Goal: Transaction & Acquisition: Book appointment/travel/reservation

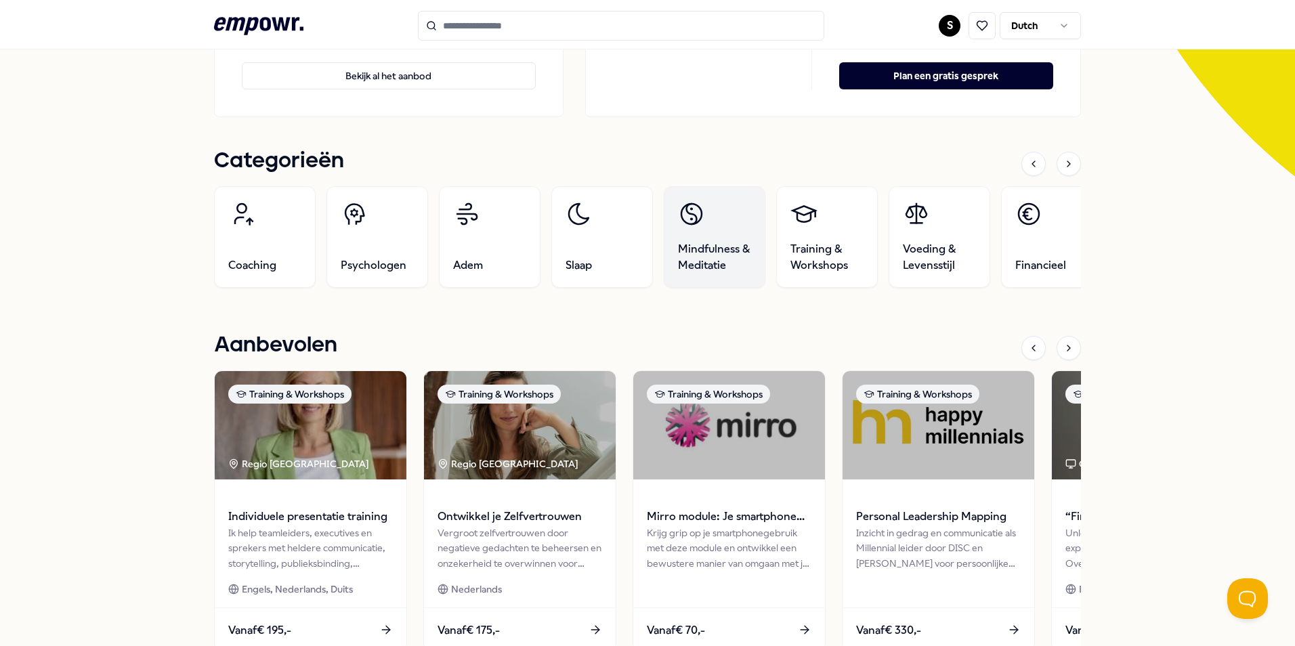
scroll to position [406, 0]
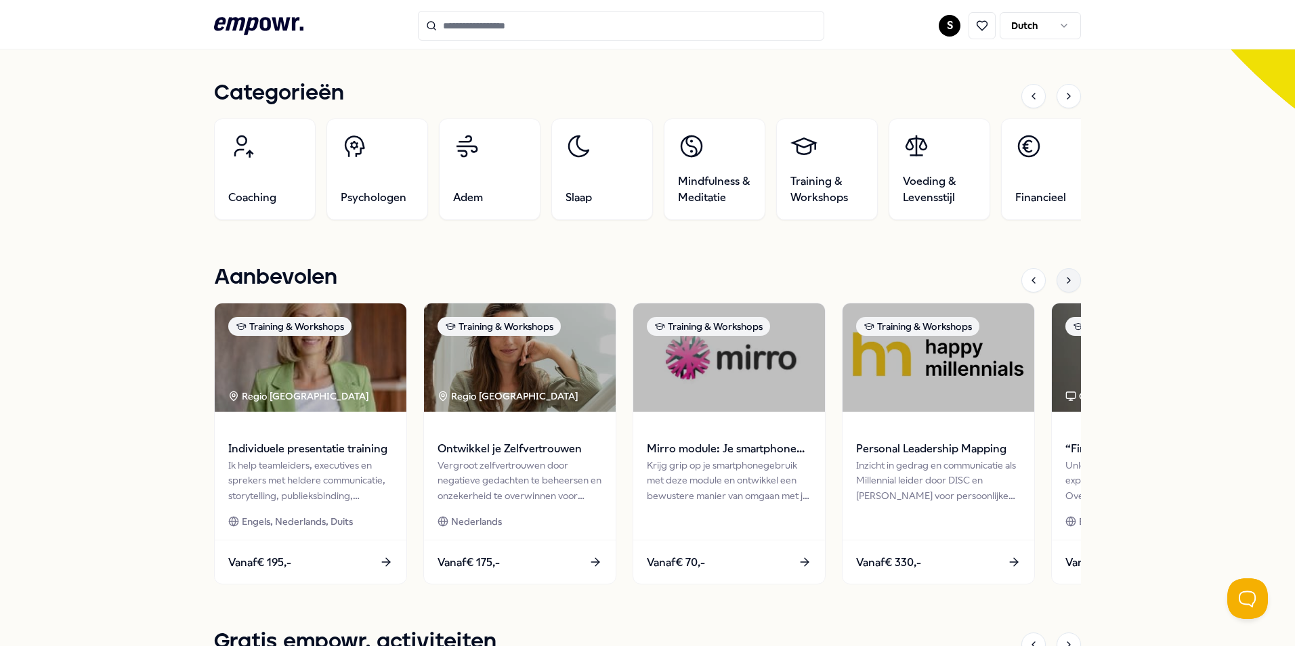
click at [1071, 284] on div at bounding box center [1068, 280] width 24 height 24
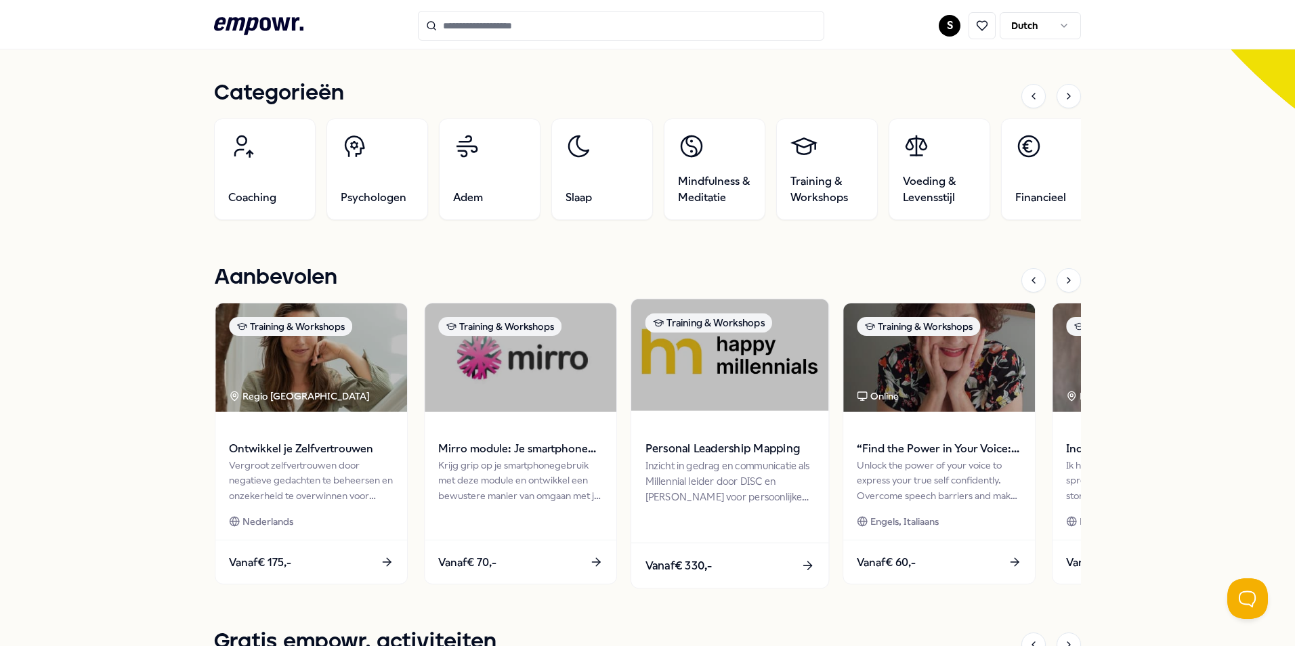
click at [734, 367] on img at bounding box center [729, 355] width 197 height 112
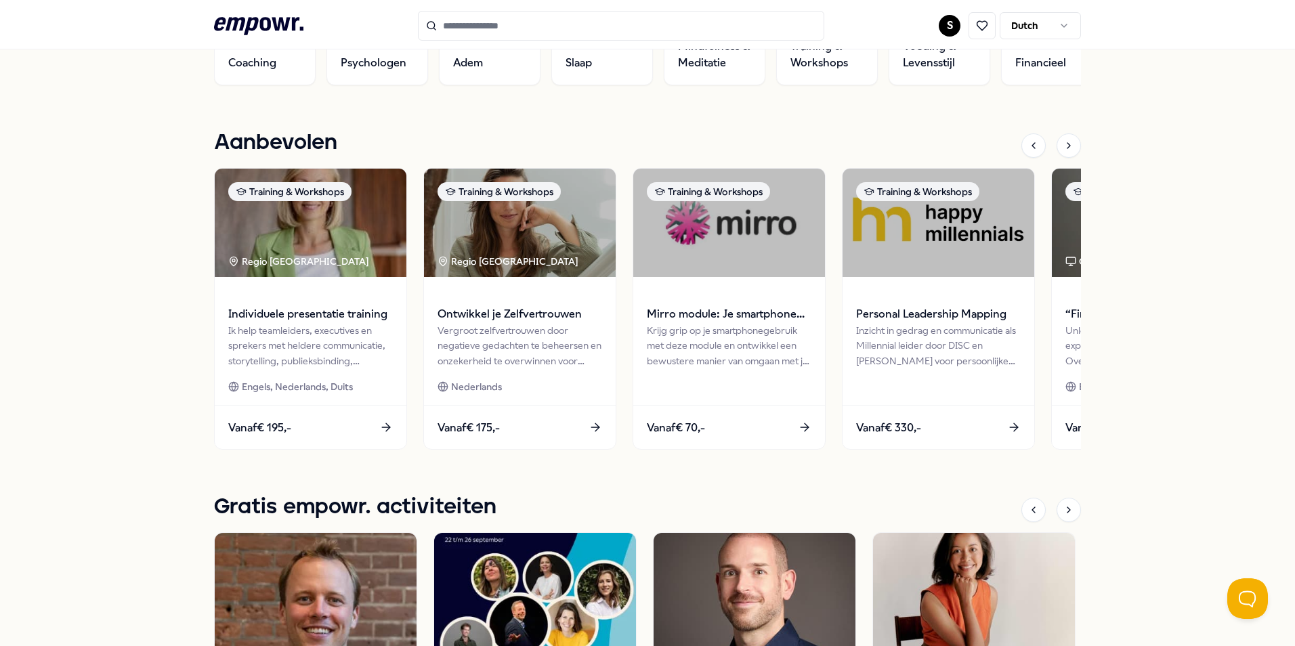
scroll to position [542, 0]
click at [1064, 501] on div at bounding box center [1068, 509] width 24 height 24
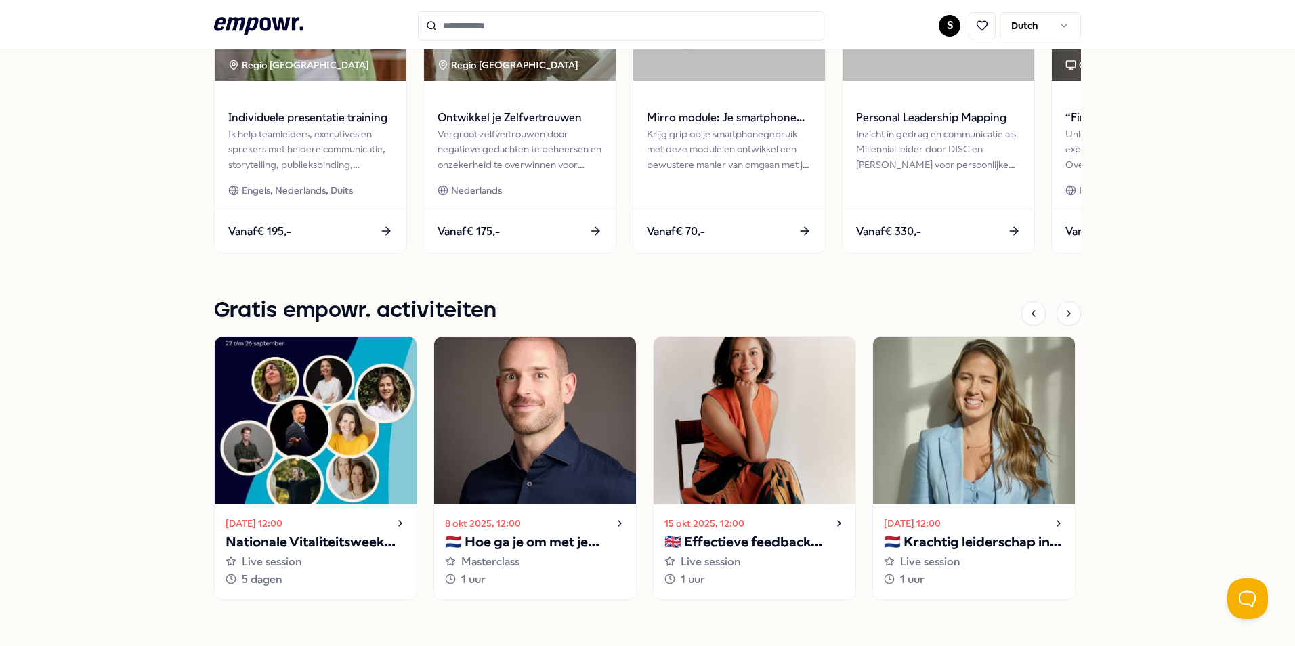
scroll to position [729, 0]
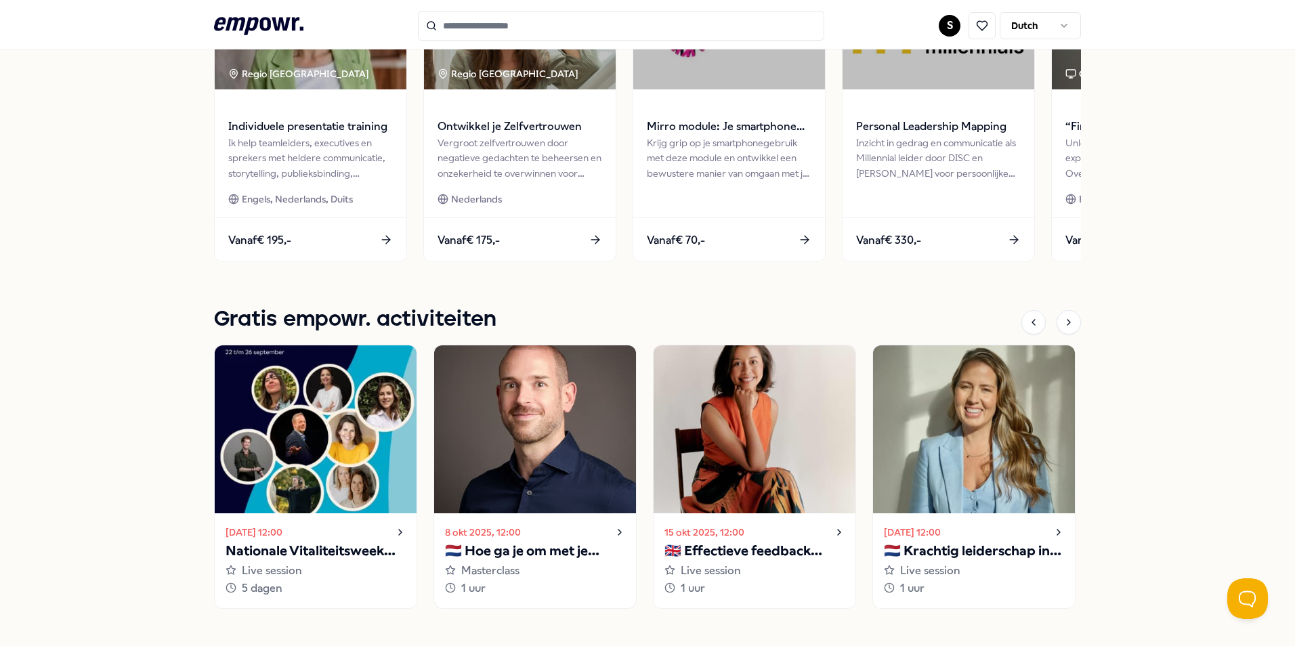
click at [543, 546] on p "🇳🇱 Hoe ga je om met je innerlijke criticus?" at bounding box center [535, 551] width 180 height 22
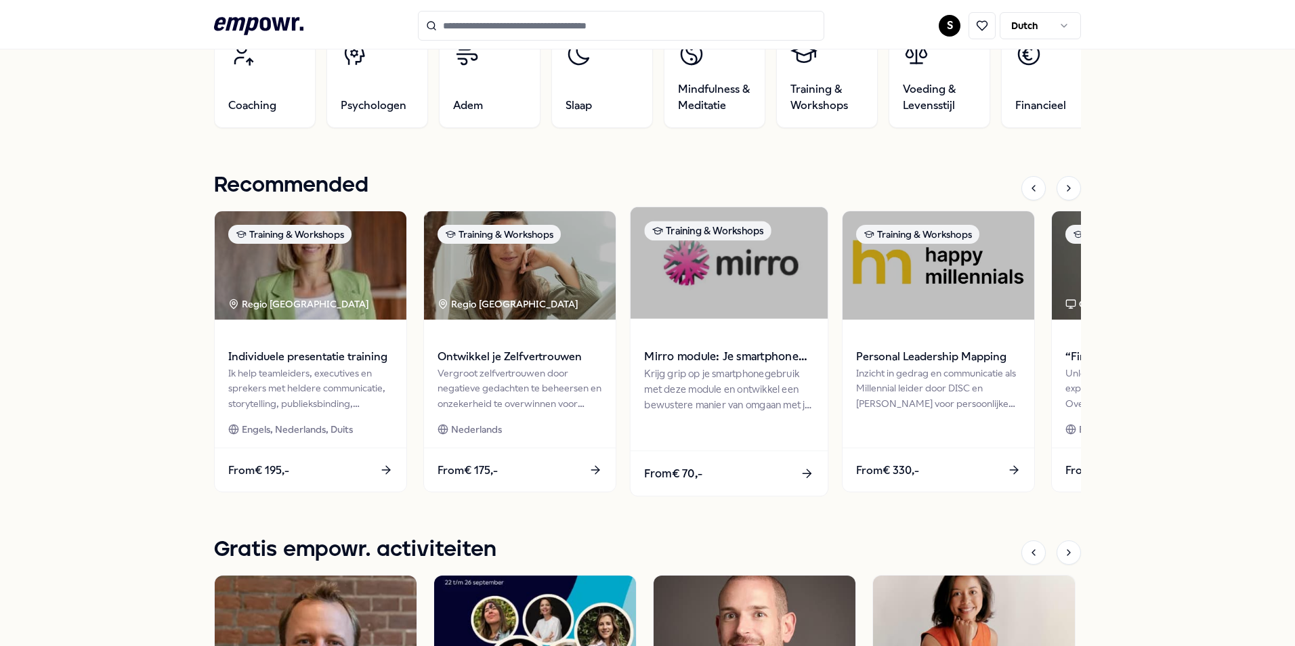
scroll to position [542, 0]
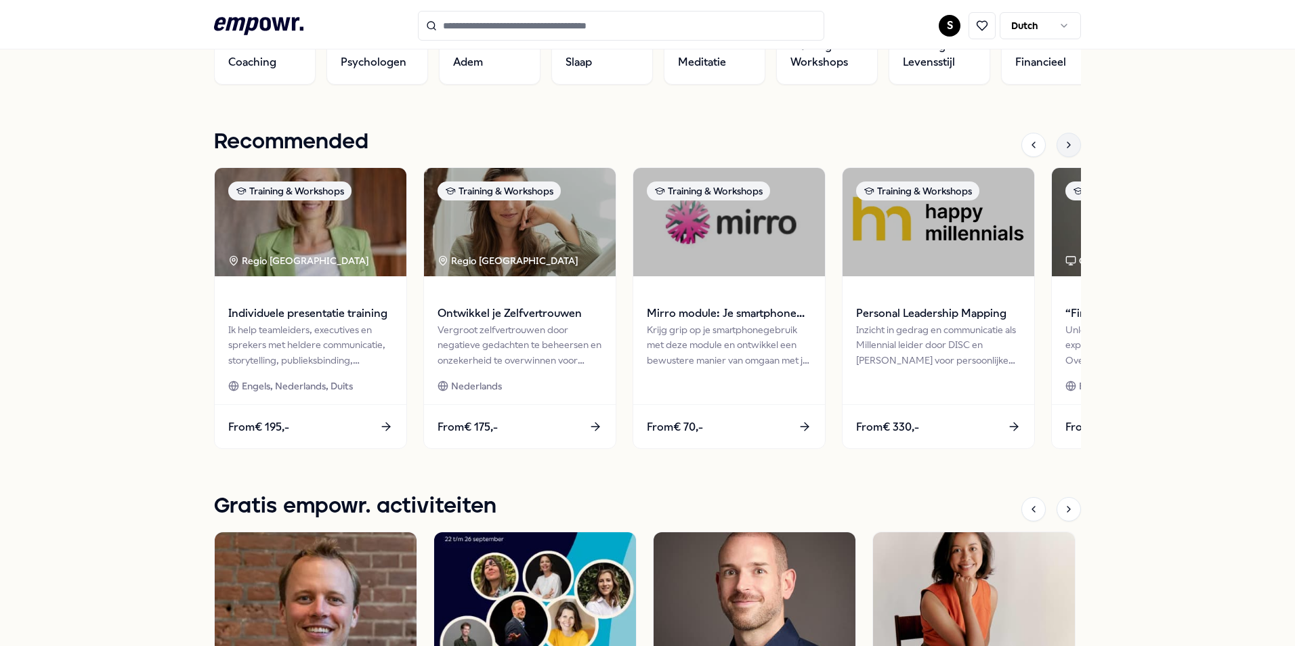
click at [1063, 149] on icon at bounding box center [1068, 145] width 11 height 11
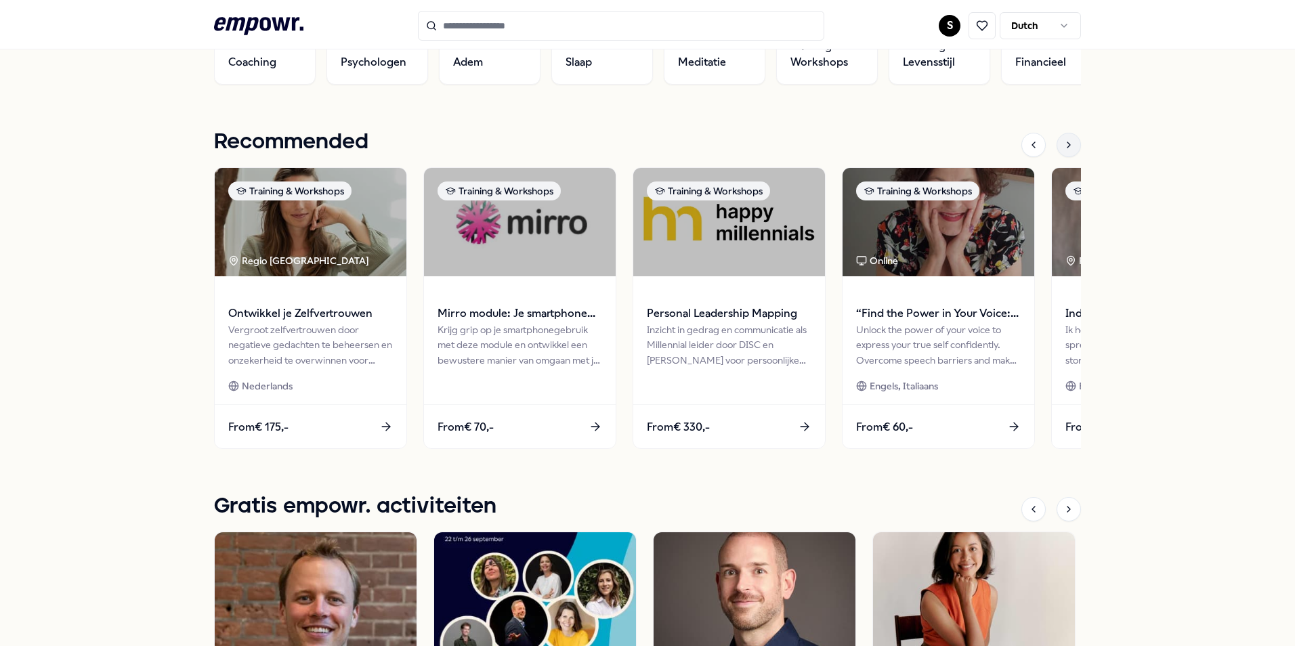
click at [1069, 150] on div at bounding box center [1068, 145] width 24 height 24
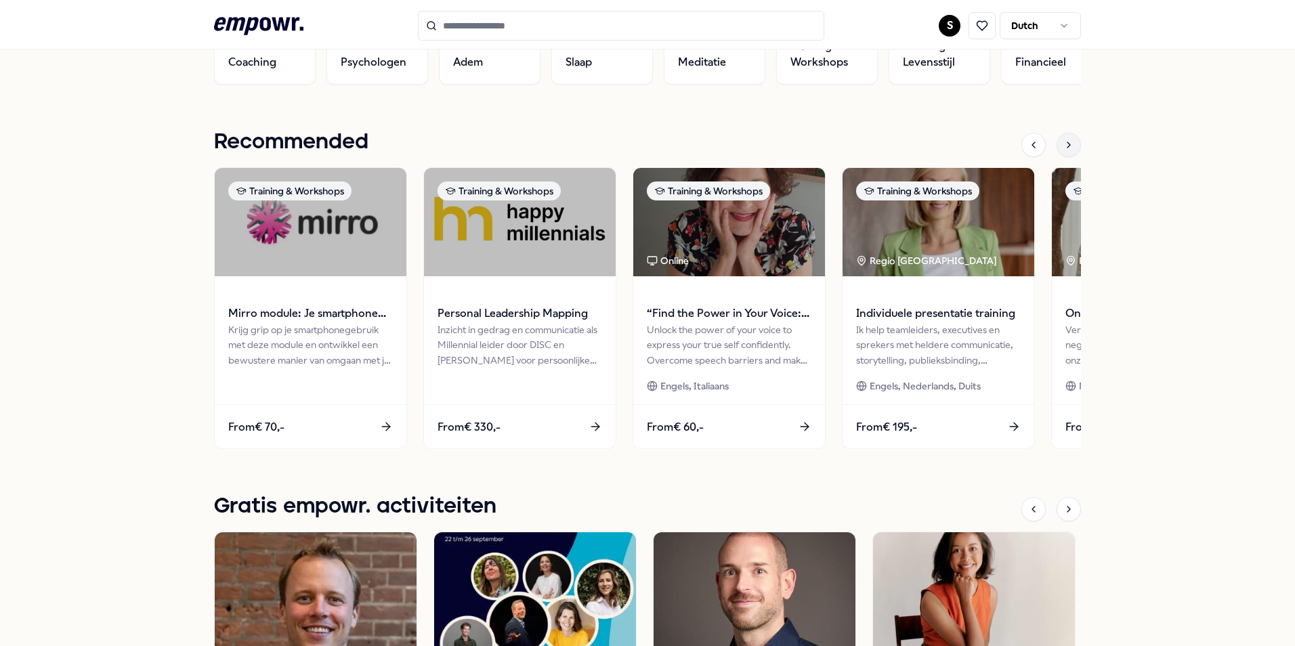
click at [1070, 150] on div at bounding box center [1068, 145] width 24 height 24
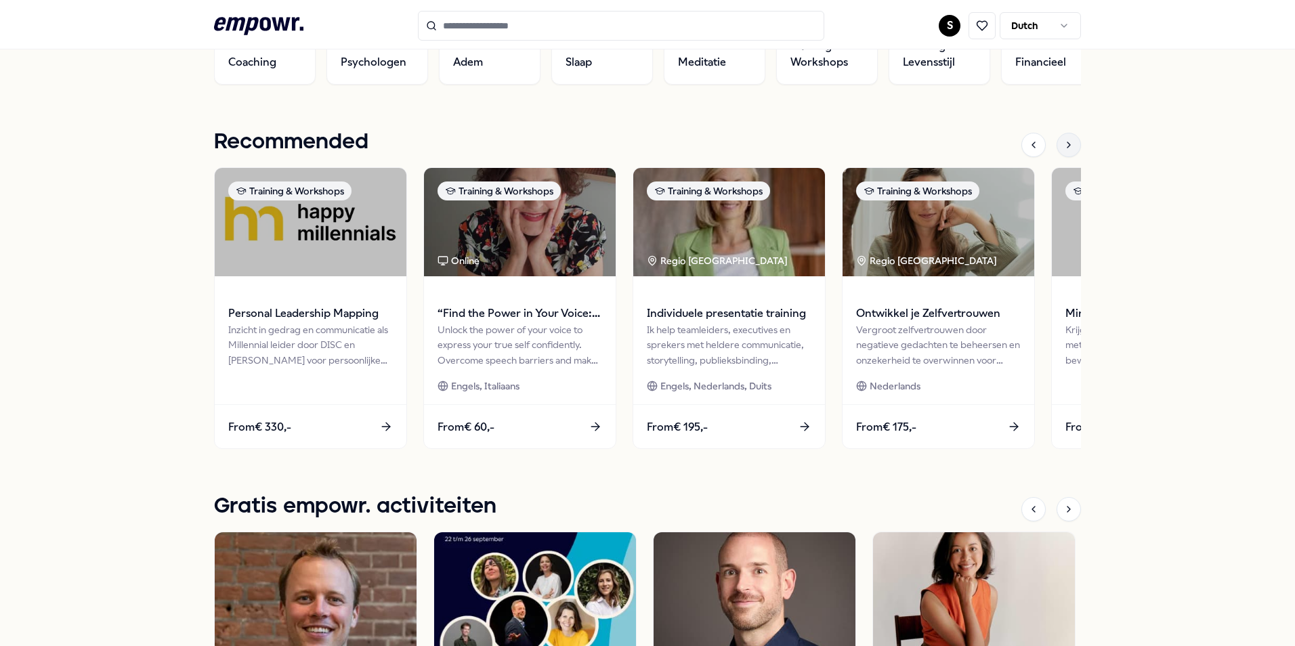
click at [1069, 150] on icon at bounding box center [1068, 145] width 11 height 11
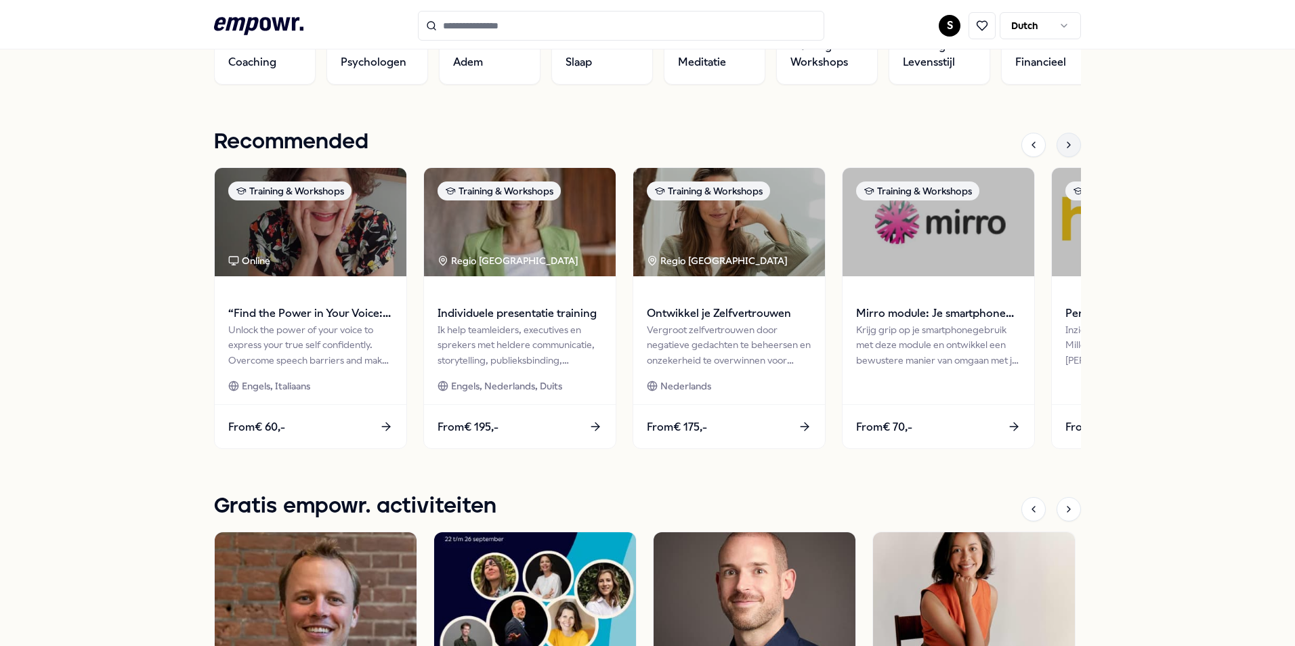
click at [1069, 150] on icon at bounding box center [1068, 145] width 11 height 11
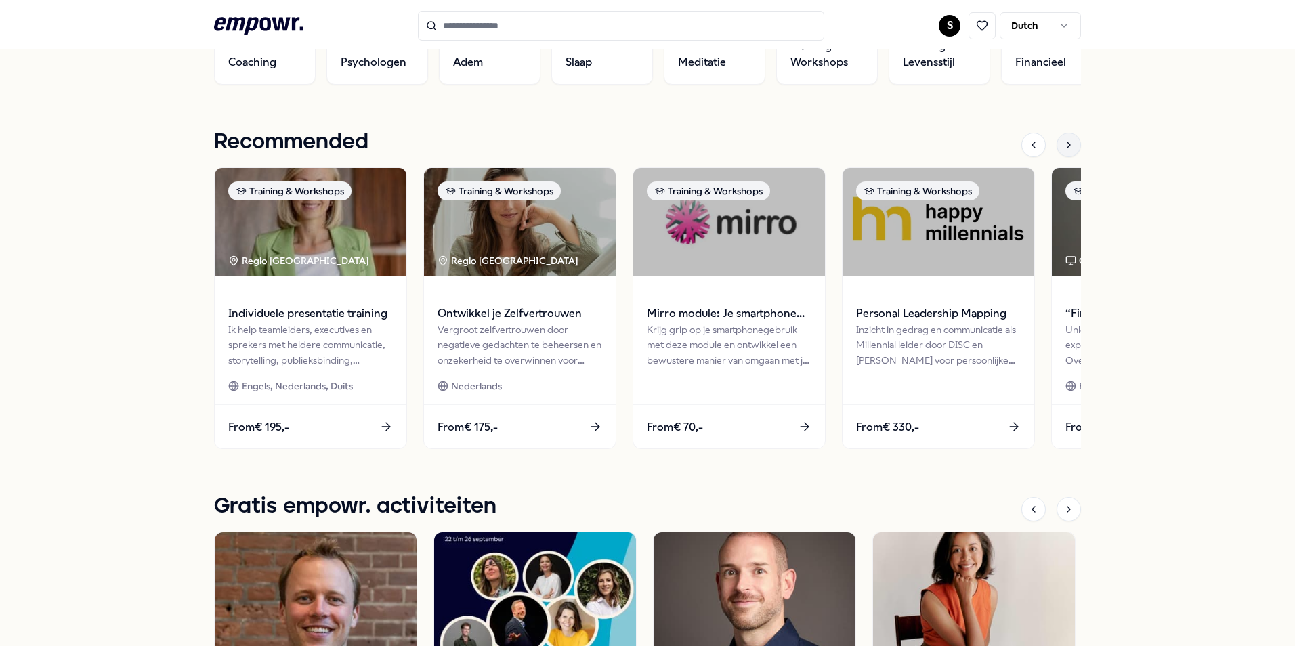
click at [1069, 150] on div at bounding box center [1068, 145] width 24 height 24
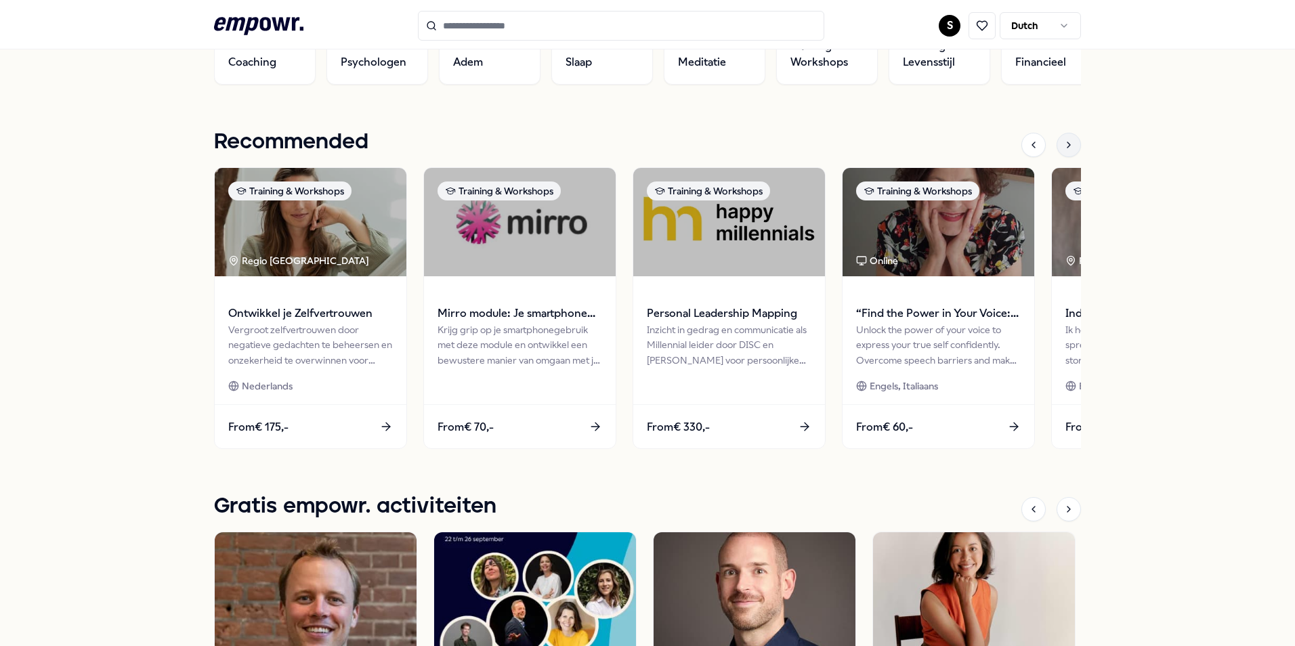
click at [1071, 151] on div at bounding box center [1068, 145] width 24 height 24
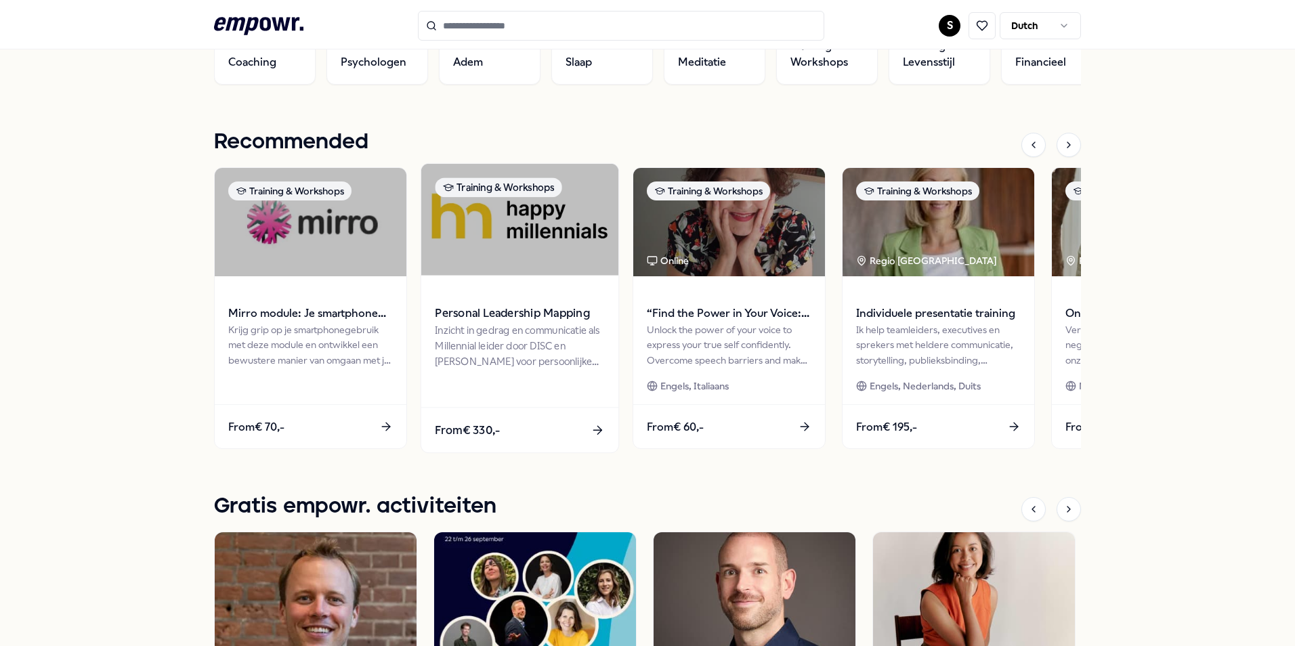
click at [547, 224] on img at bounding box center [519, 220] width 197 height 112
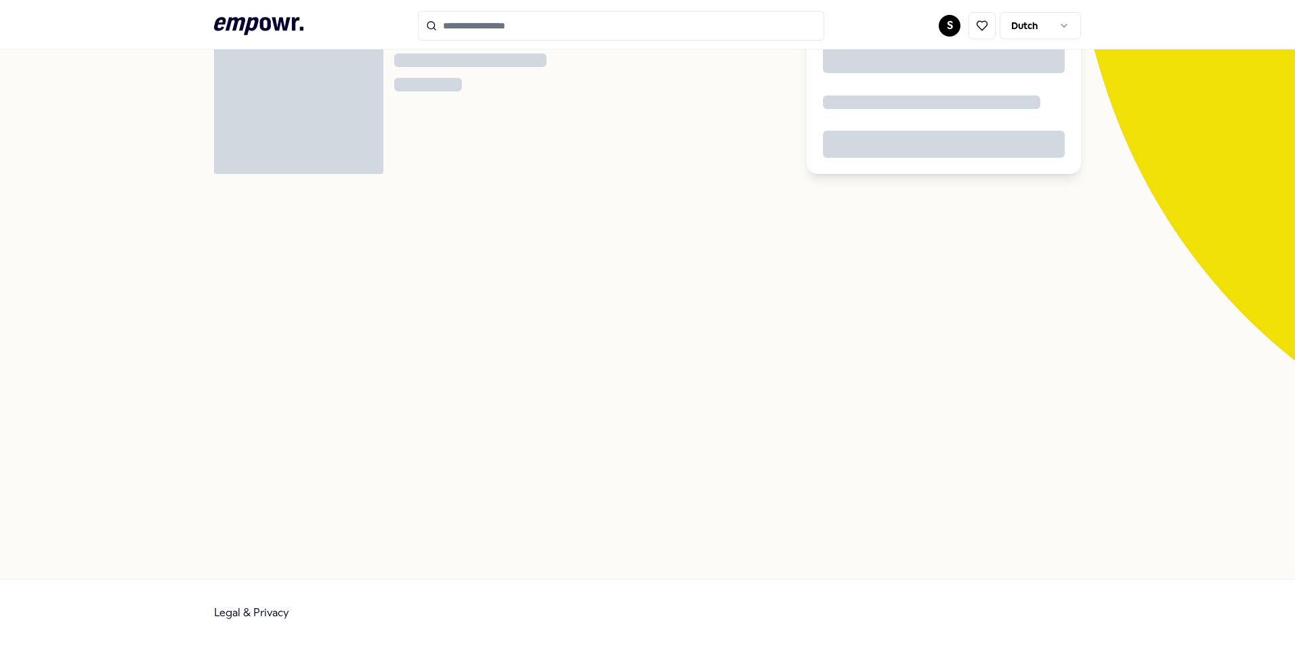
scroll to position [87, 0]
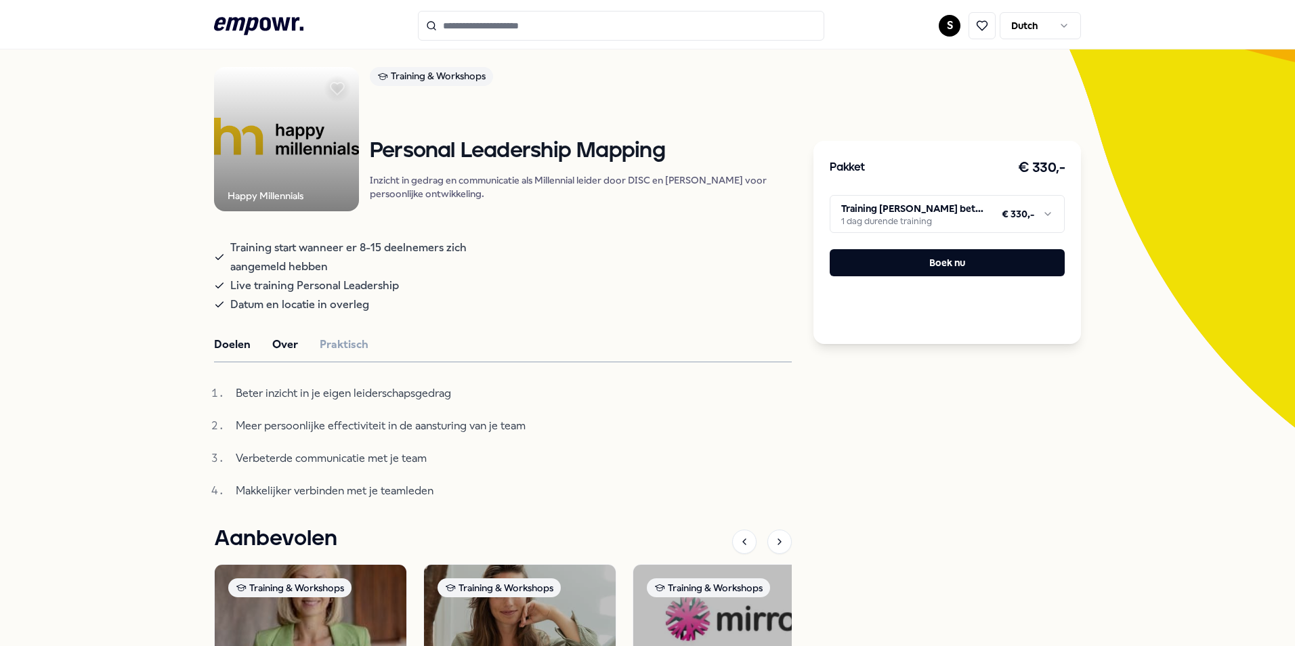
click at [286, 346] on button "Over" at bounding box center [285, 345] width 26 height 18
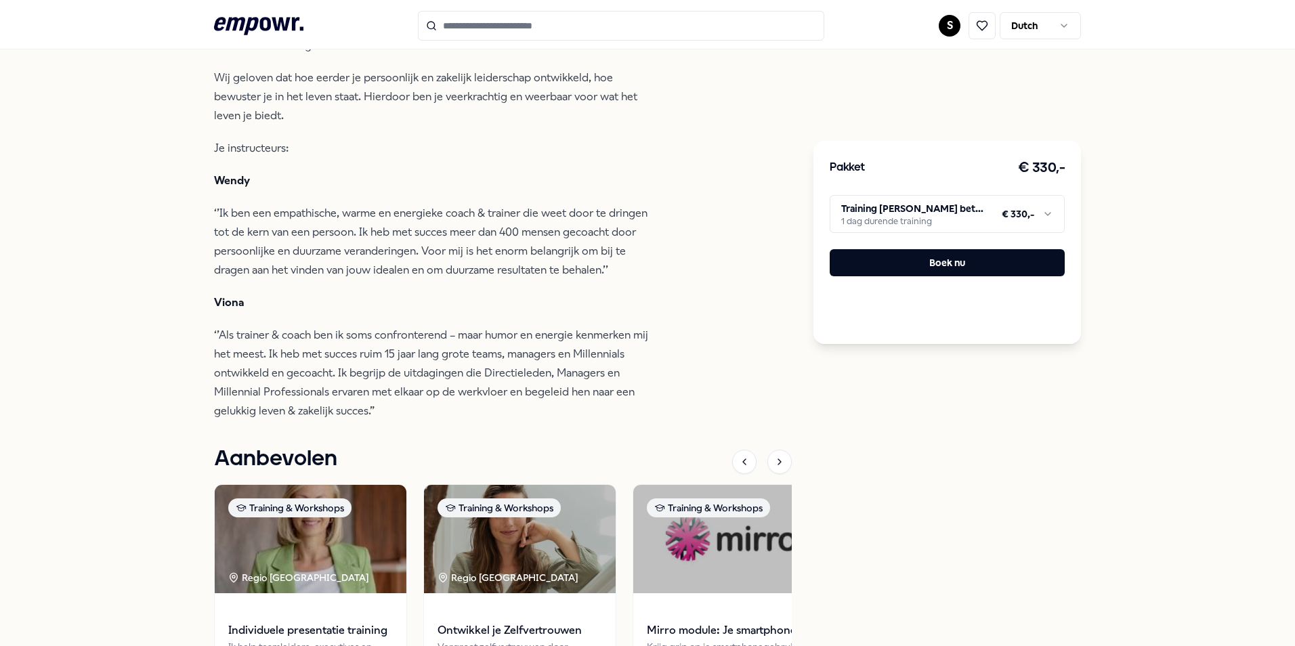
scroll to position [1171, 0]
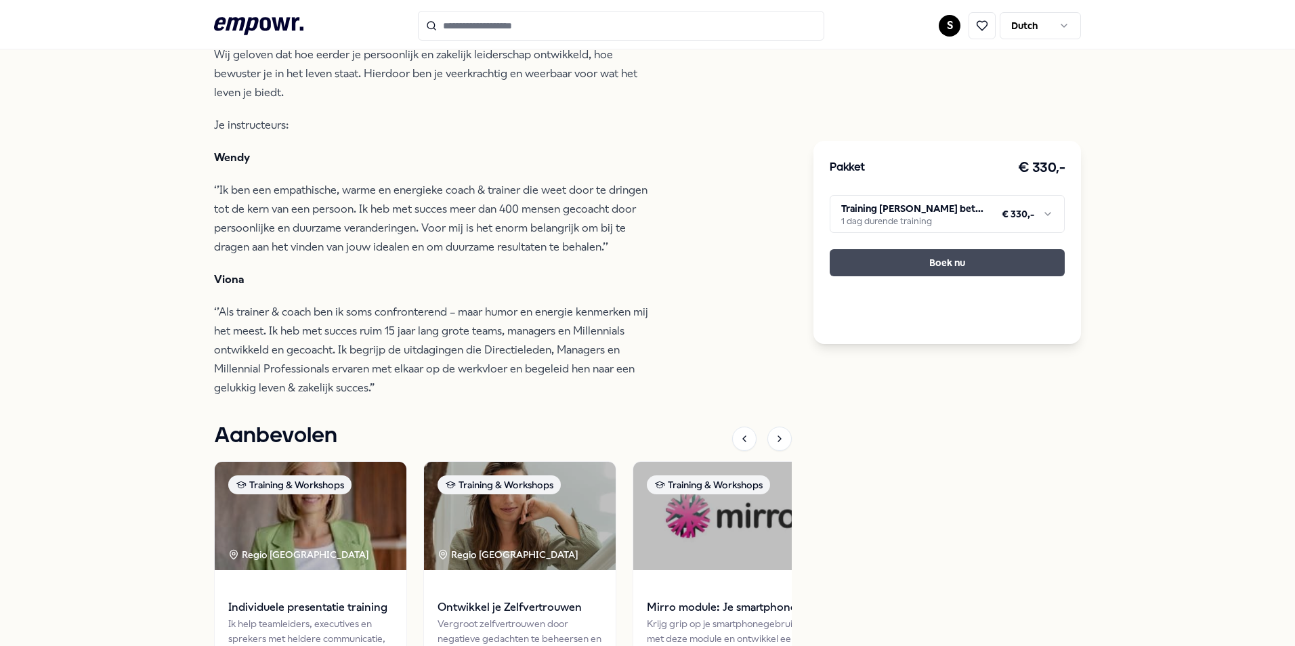
click at [903, 267] on button "Boek nu" at bounding box center [947, 262] width 235 height 27
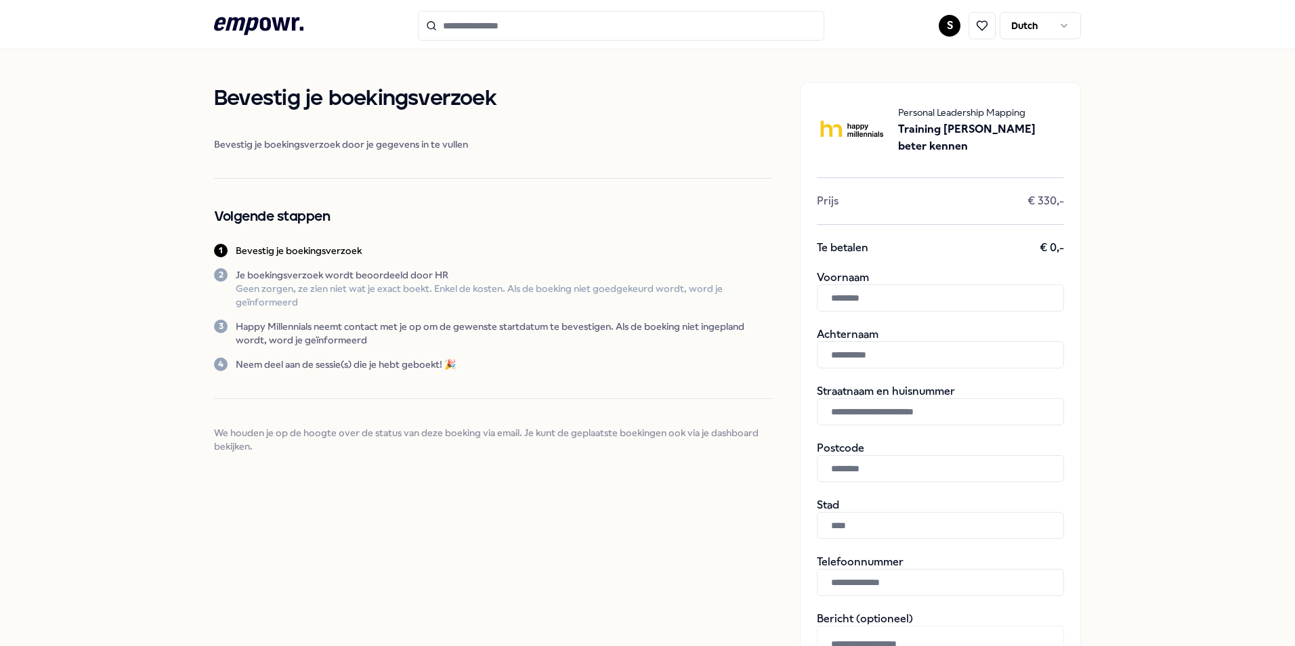
click at [886, 294] on input "text" at bounding box center [940, 297] width 247 height 27
type input "*********"
type input "********"
type input "**********"
type input "******"
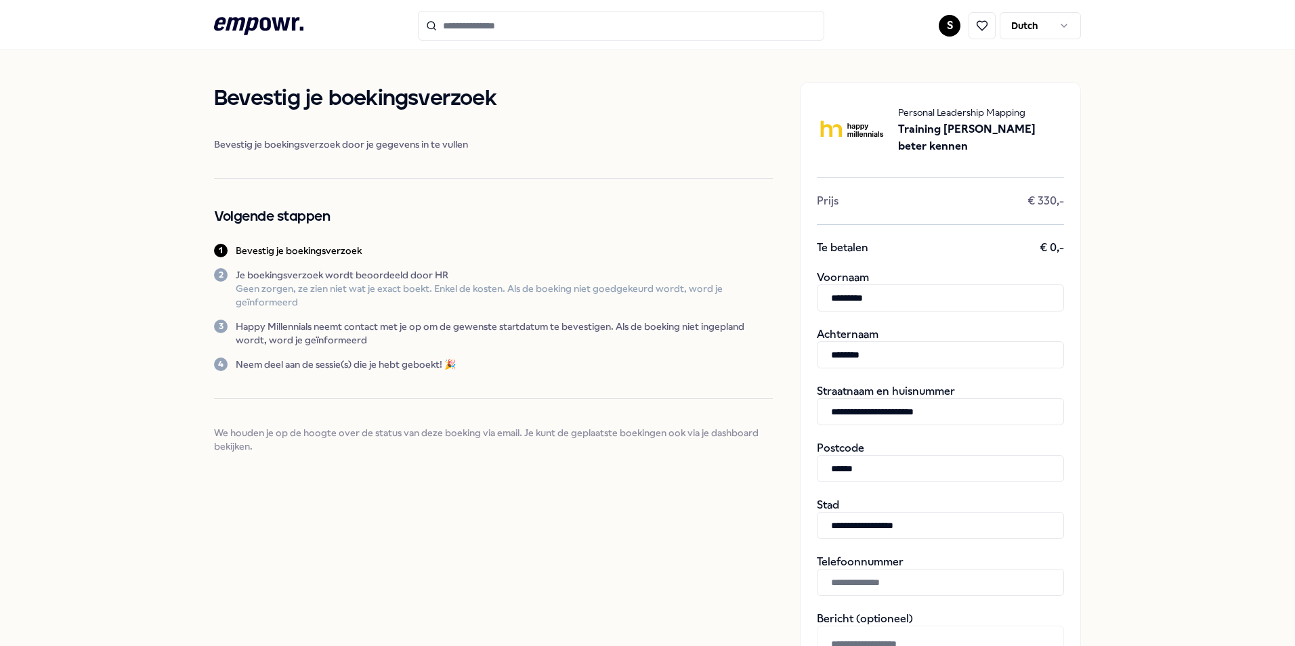
type input "**********"
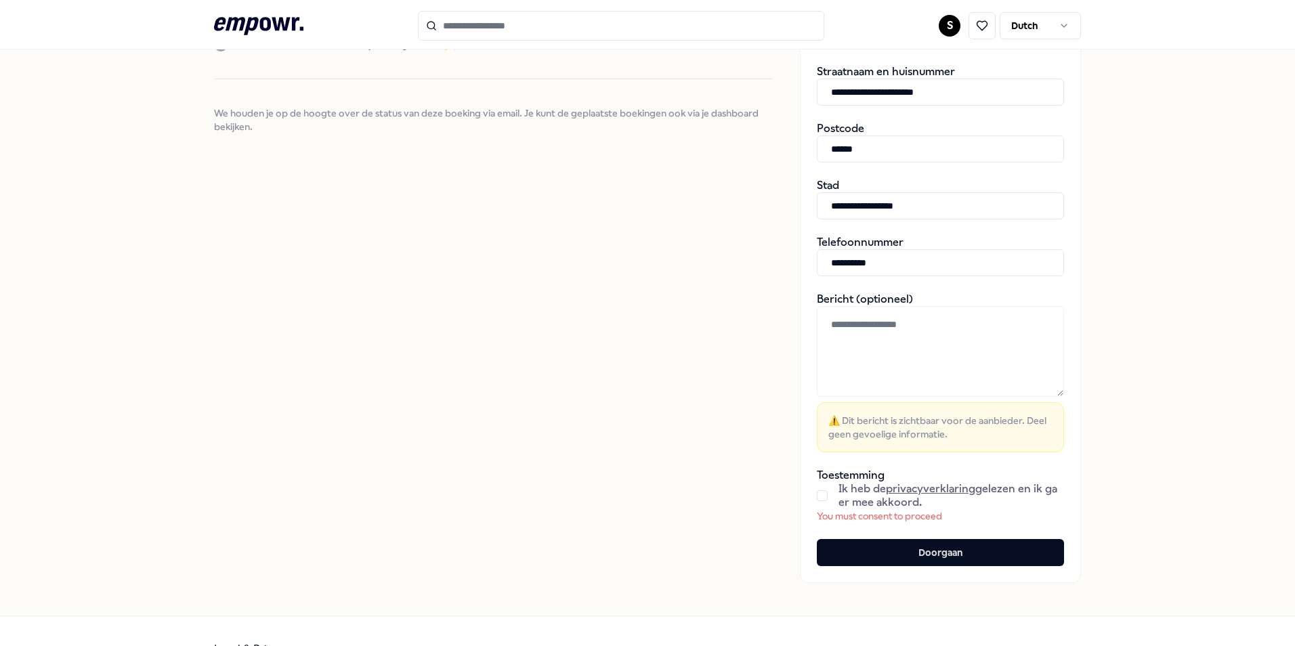
scroll to position [343, 0]
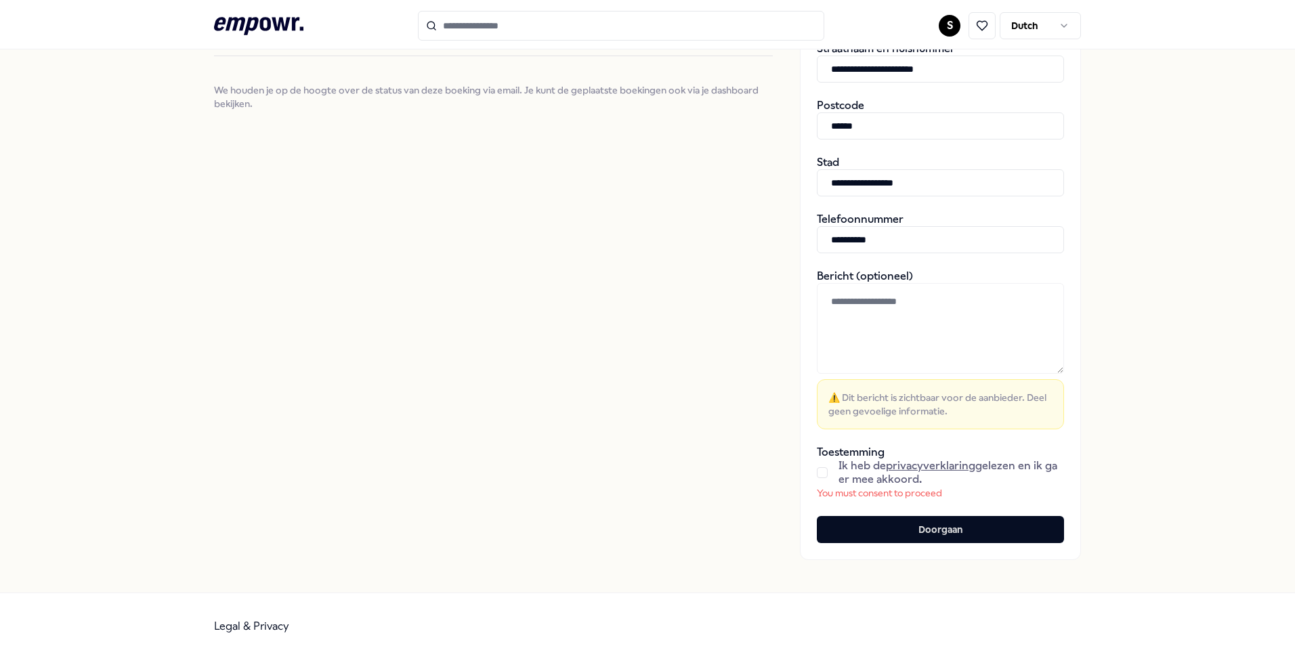
click at [821, 473] on button "button" at bounding box center [822, 472] width 11 height 11
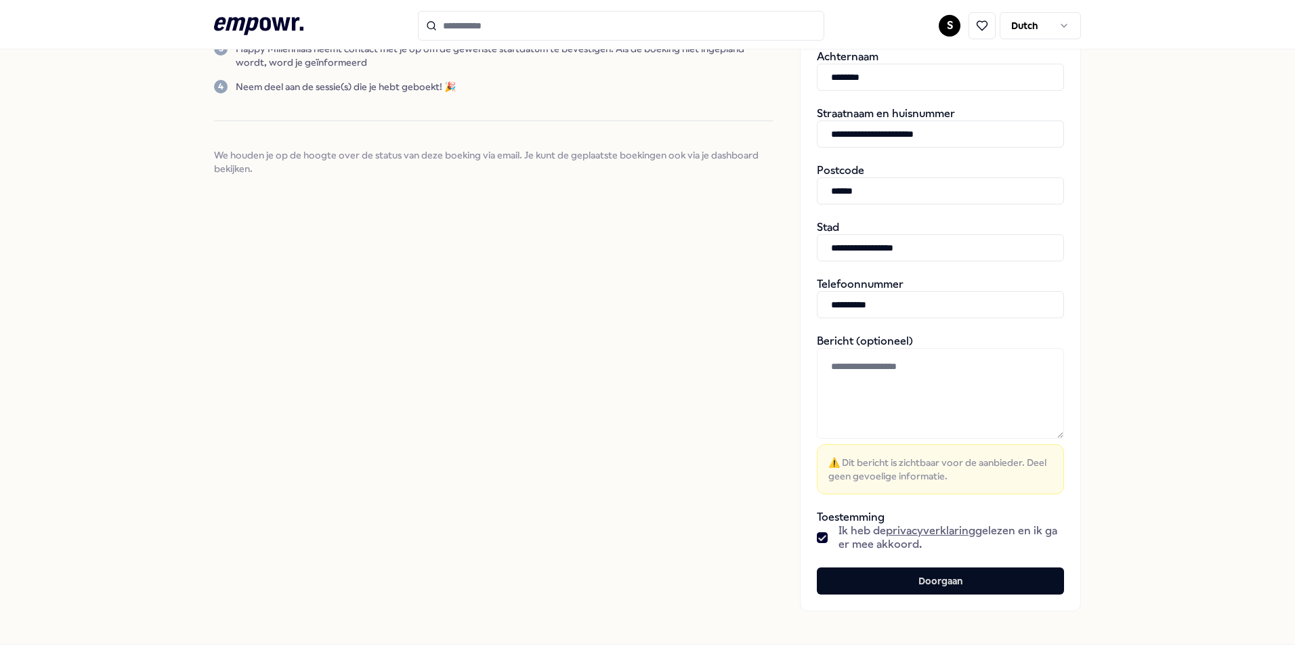
scroll to position [339, 0]
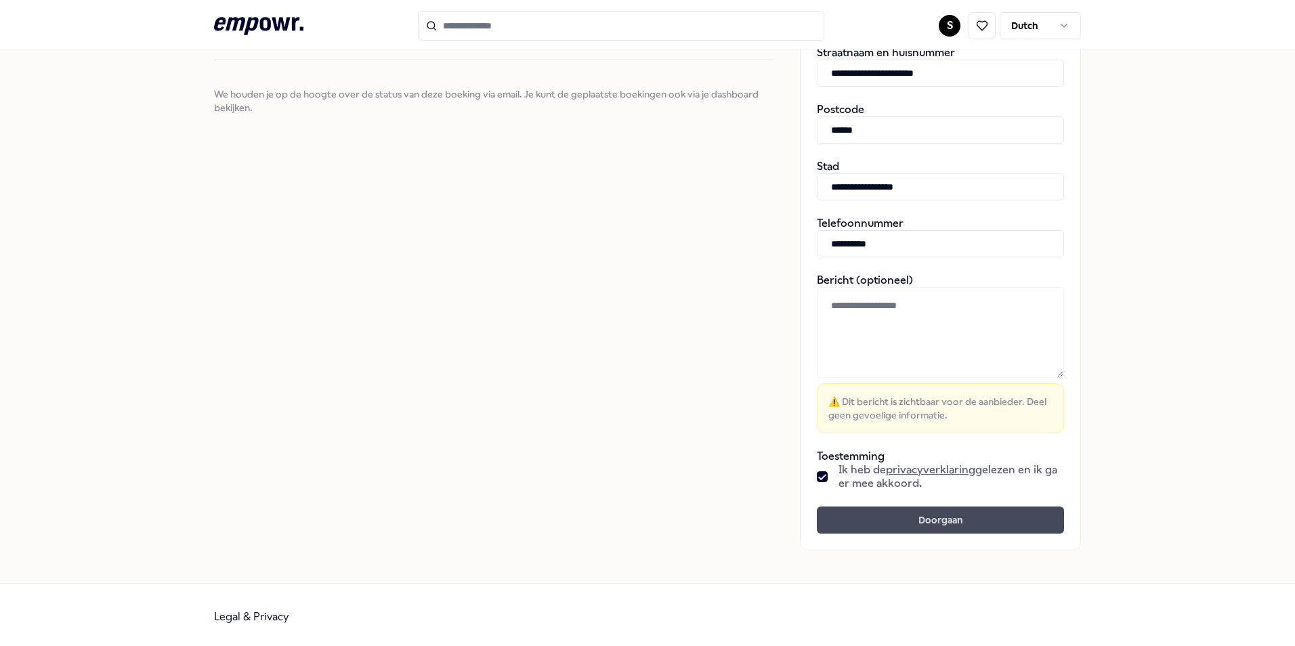
click at [917, 517] on button "Doorgaan" at bounding box center [940, 520] width 247 height 27
